Goal: Find specific page/section: Find specific page/section

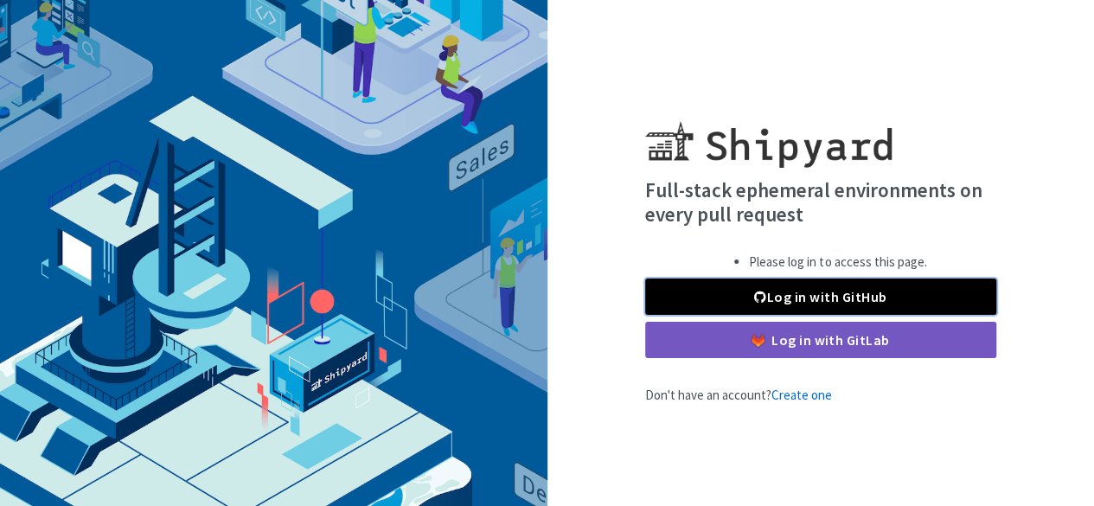
click at [858, 297] on link "Log in with GitHub" at bounding box center [820, 297] width 351 height 36
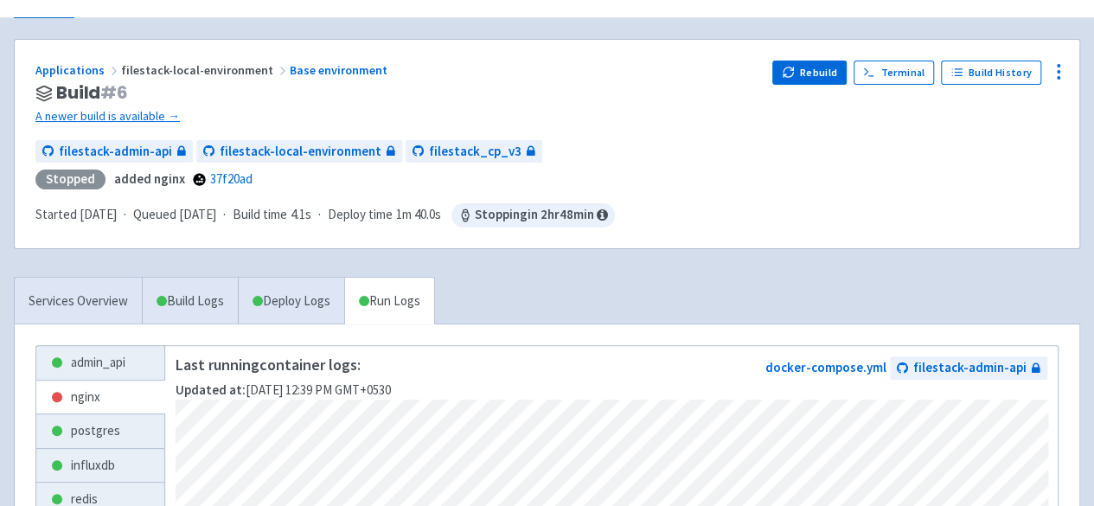
scroll to position [86, 0]
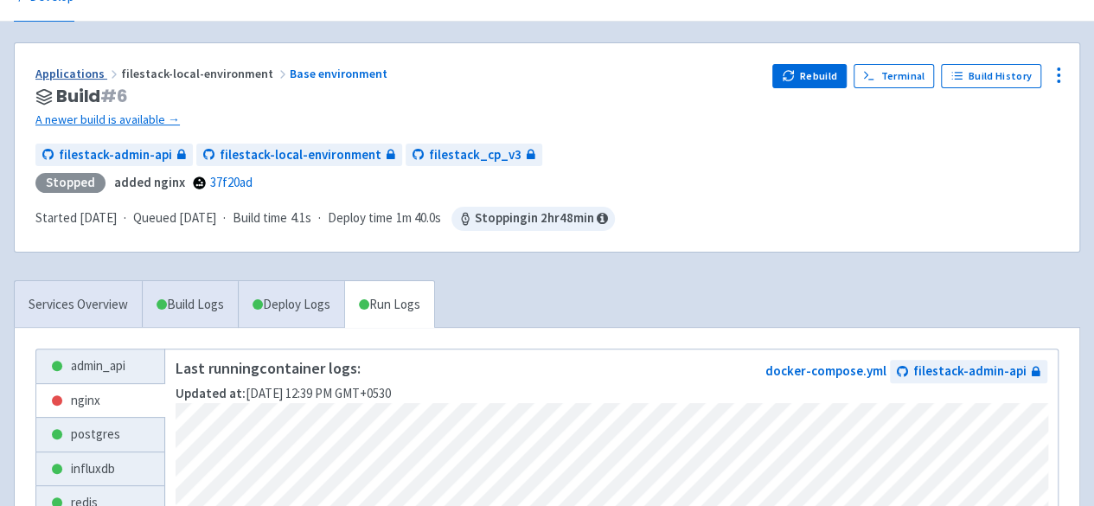
click at [79, 66] on link "Applications" at bounding box center [78, 74] width 86 height 16
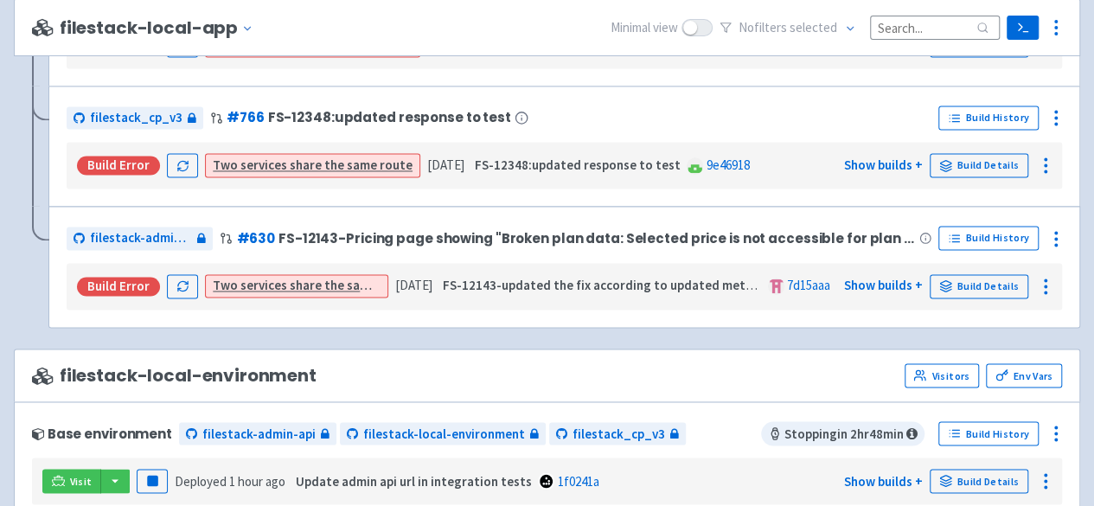
scroll to position [1470, 0]
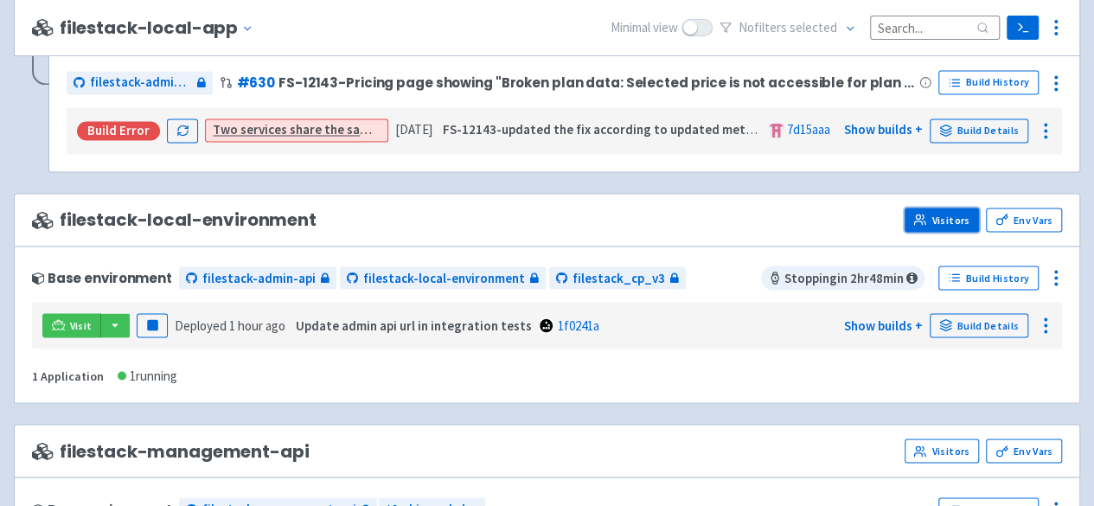
click at [939, 212] on link "Visitors" at bounding box center [942, 220] width 74 height 24
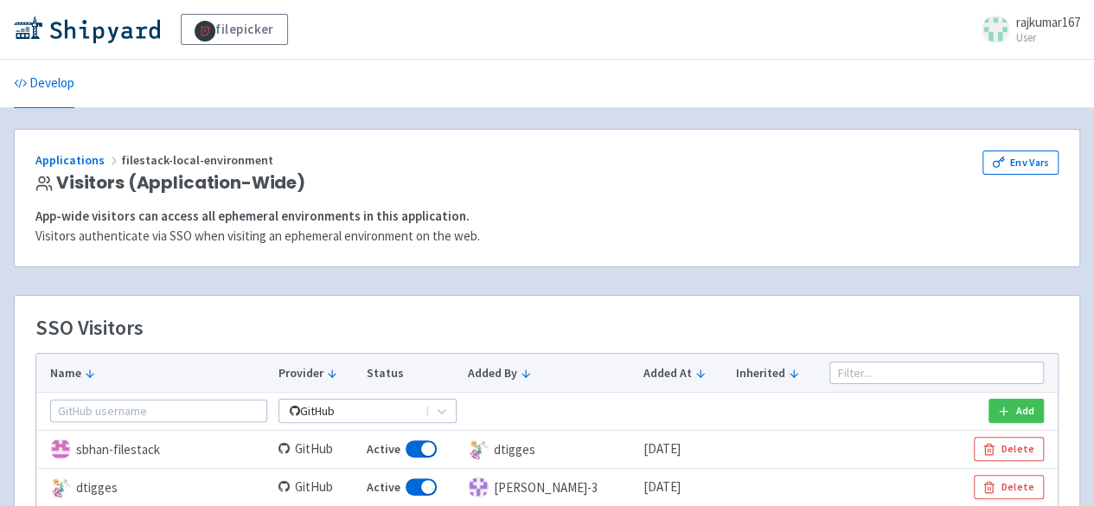
scroll to position [86, 0]
